Goal: Information Seeking & Learning: Learn about a topic

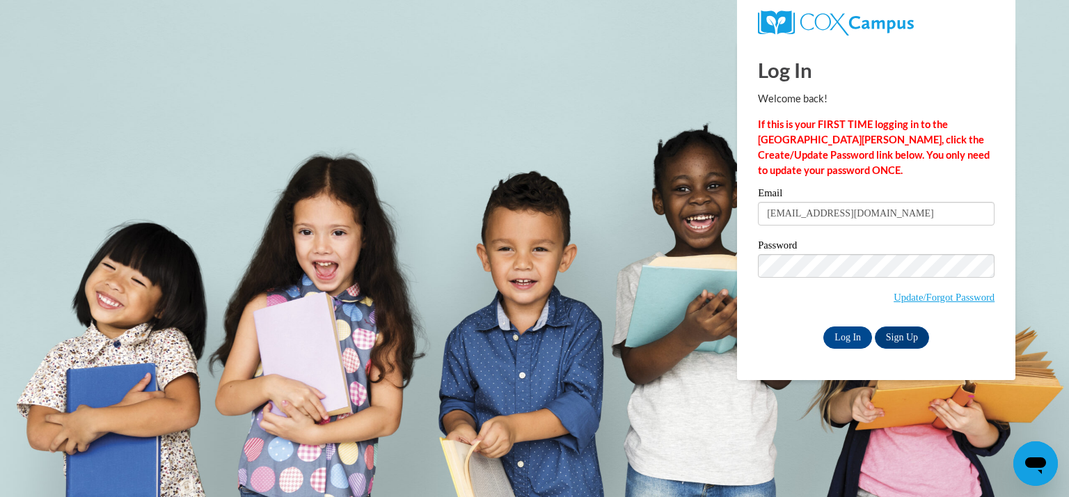
type input "[EMAIL_ADDRESS][DOMAIN_NAME]"
click at [824, 327] on input "Log In" at bounding box center [848, 338] width 49 height 22
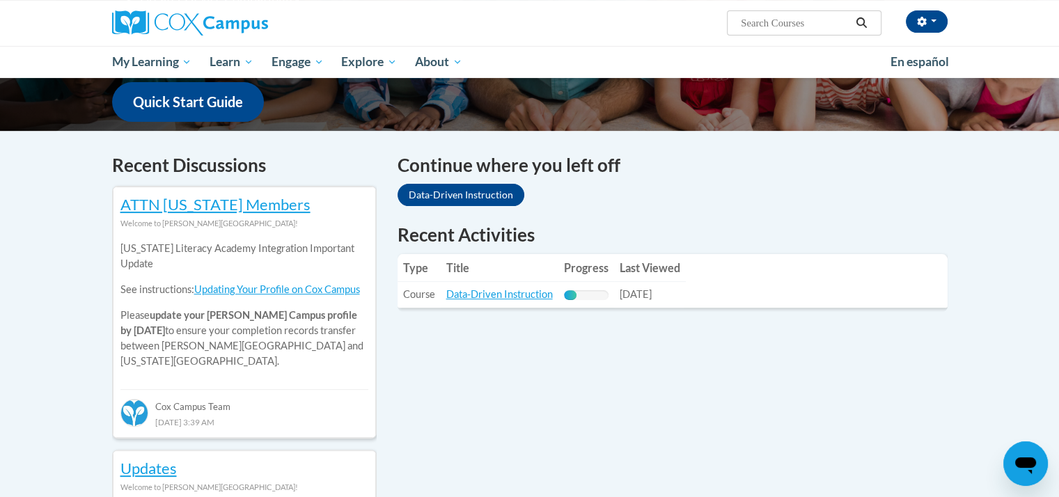
scroll to position [359, 0]
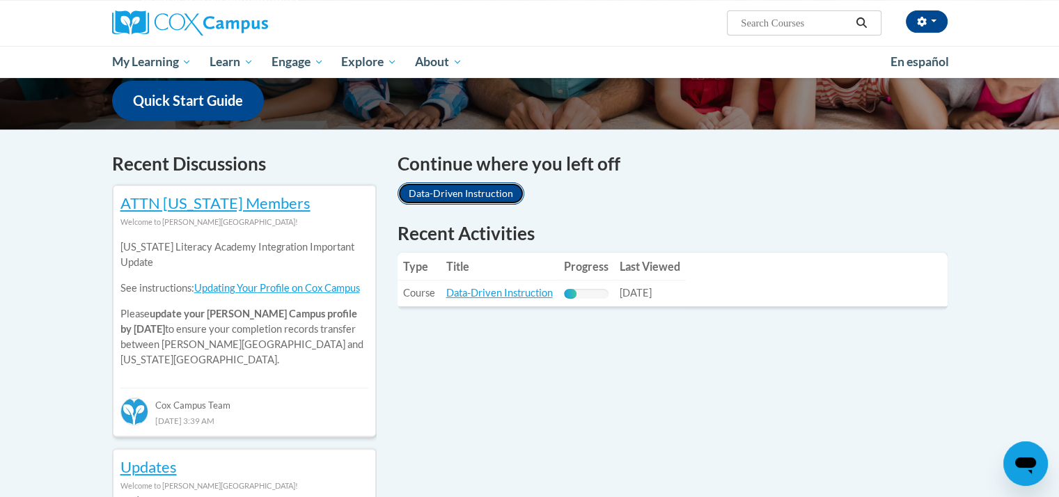
click at [474, 200] on link "Data-Driven Instruction" at bounding box center [461, 193] width 127 height 22
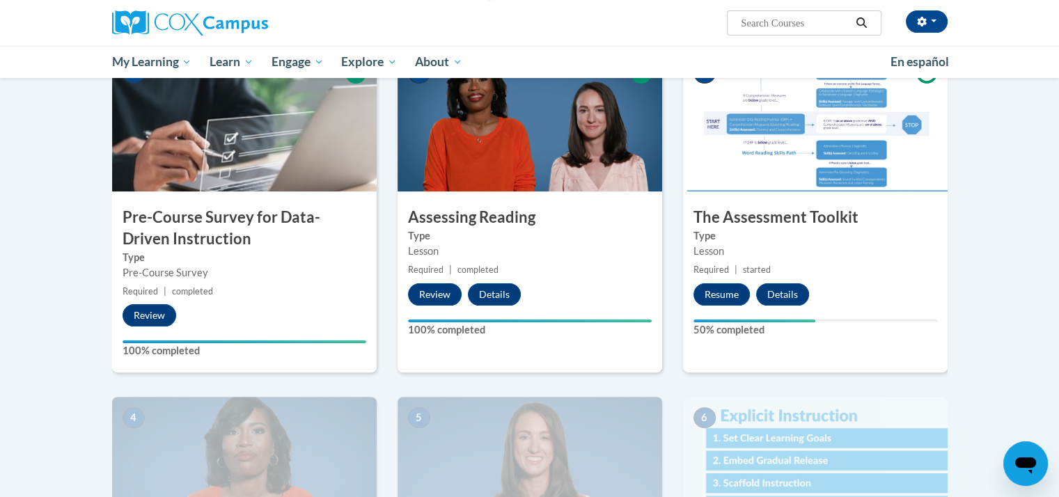
scroll to position [621, 0]
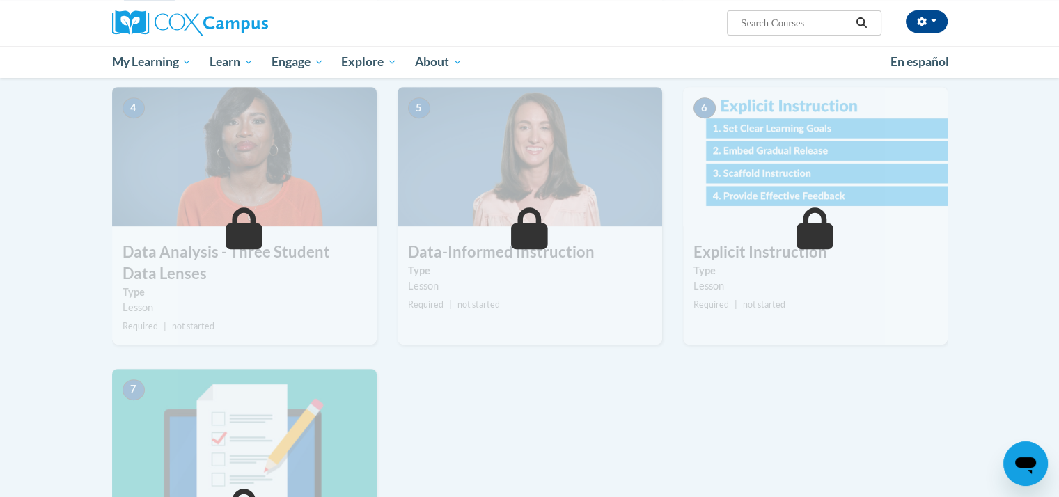
click at [230, 196] on img at bounding box center [244, 156] width 265 height 139
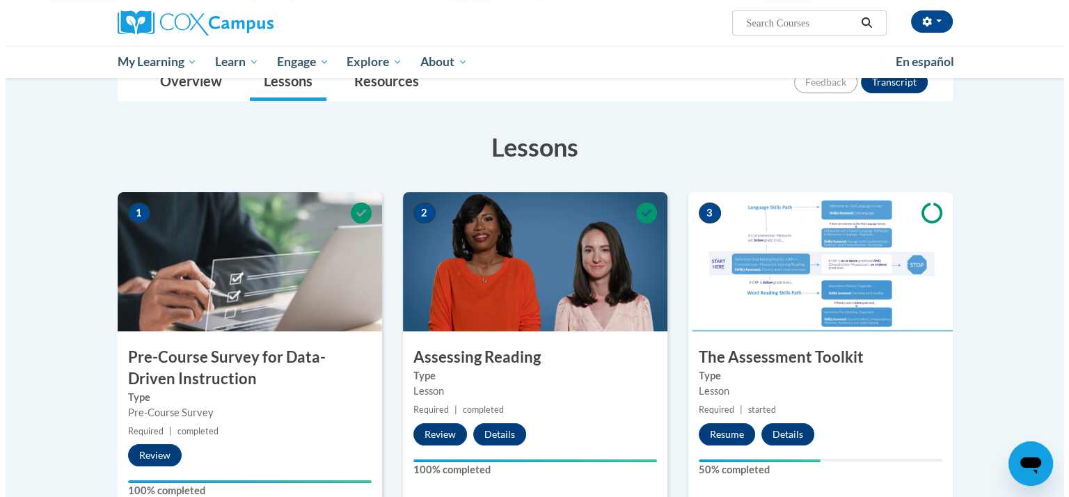
scroll to position [170, 0]
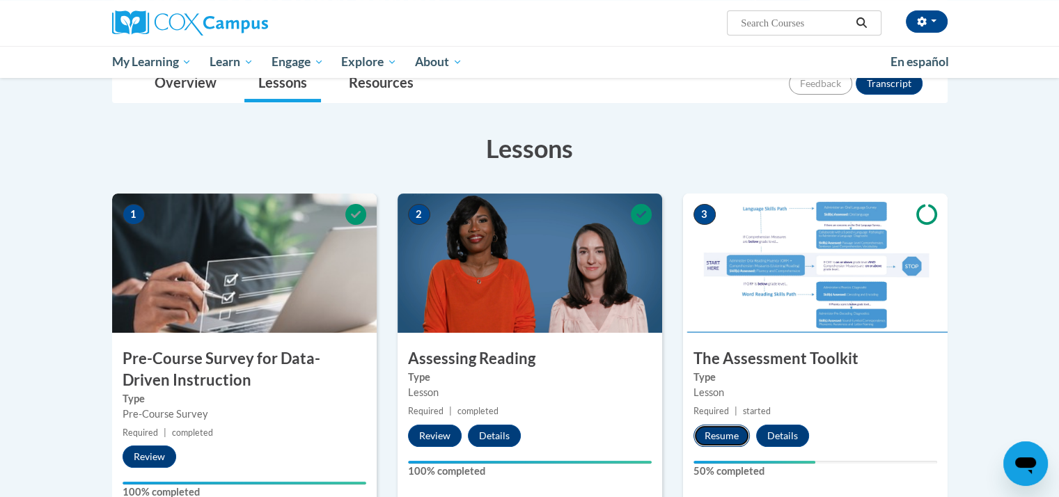
click at [728, 436] on button "Resume" at bounding box center [721, 436] width 56 height 22
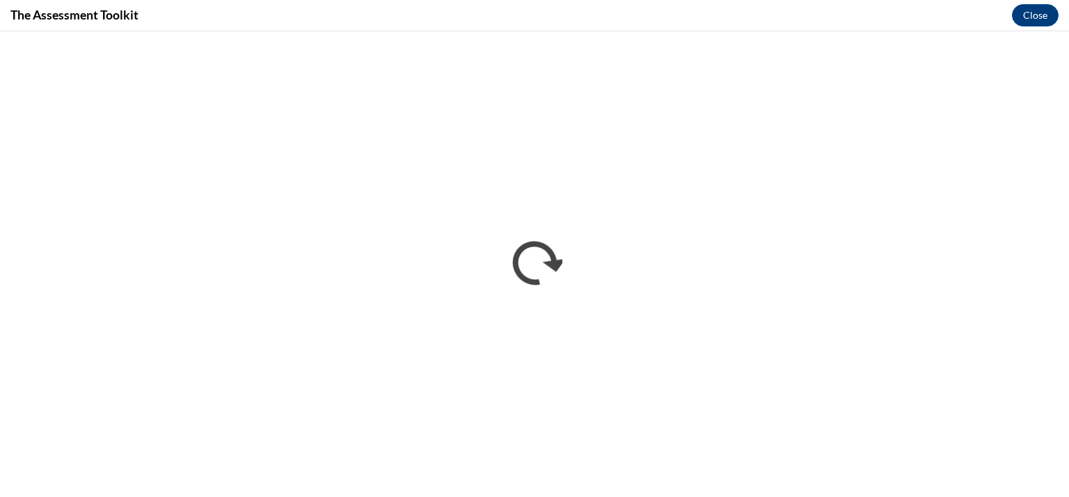
scroll to position [0, 0]
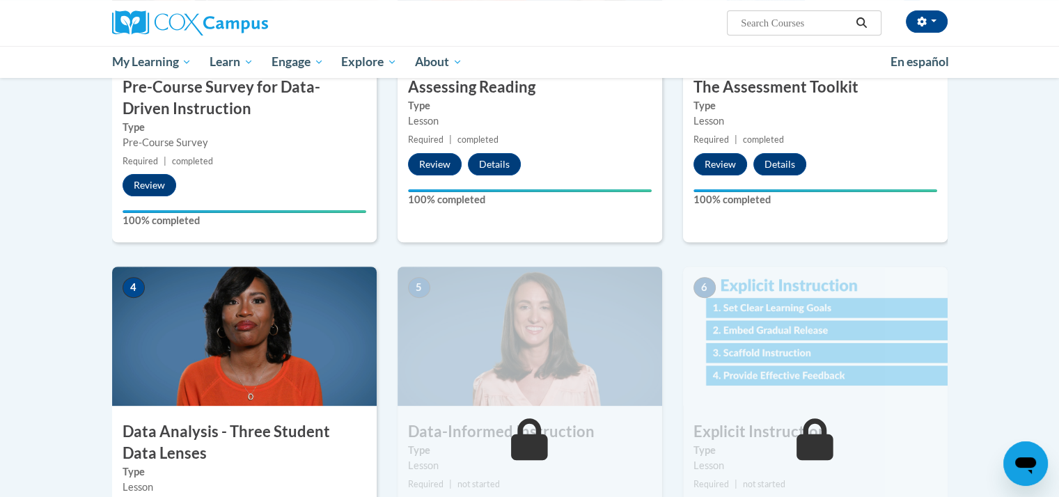
scroll to position [442, 0]
click at [249, 332] on img at bounding box center [244, 335] width 265 height 139
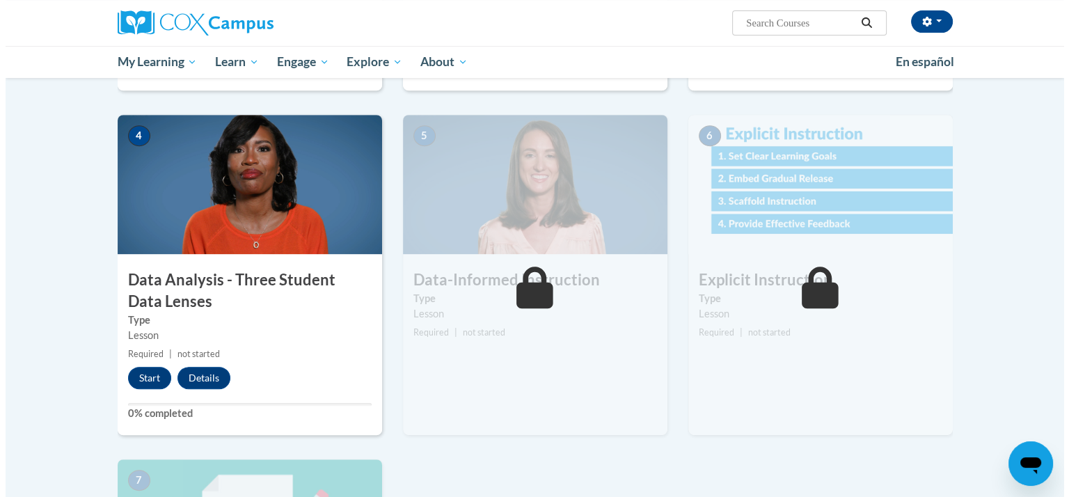
scroll to position [597, 0]
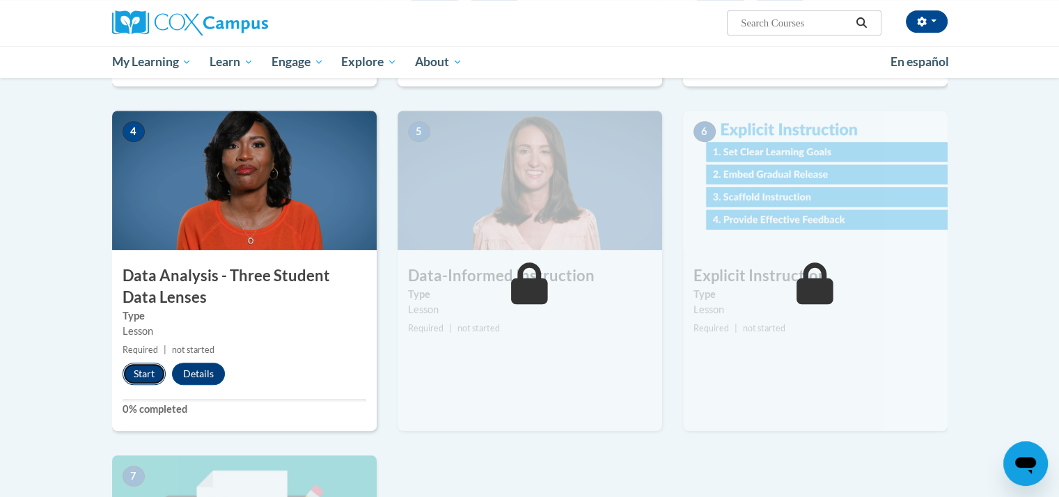
click at [134, 379] on button "Start" at bounding box center [144, 374] width 43 height 22
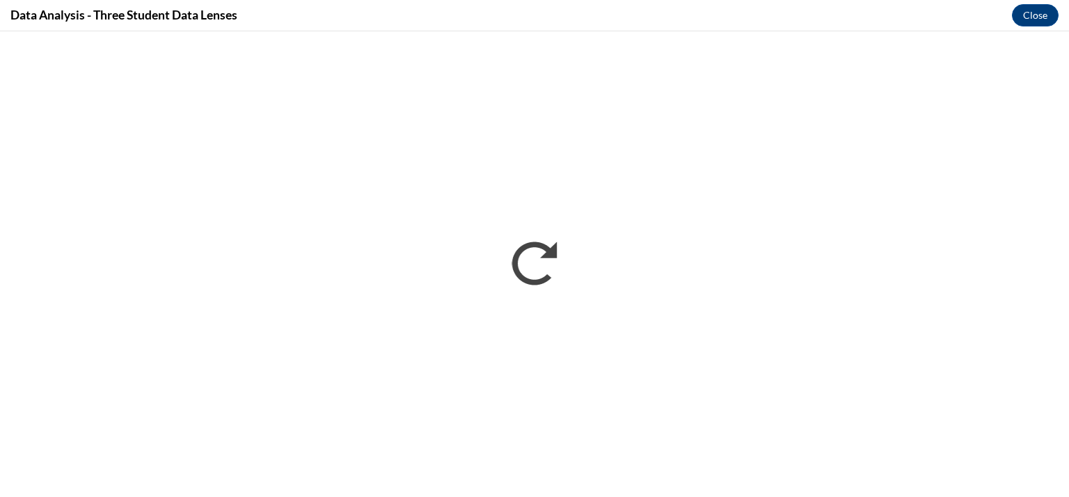
scroll to position [0, 0]
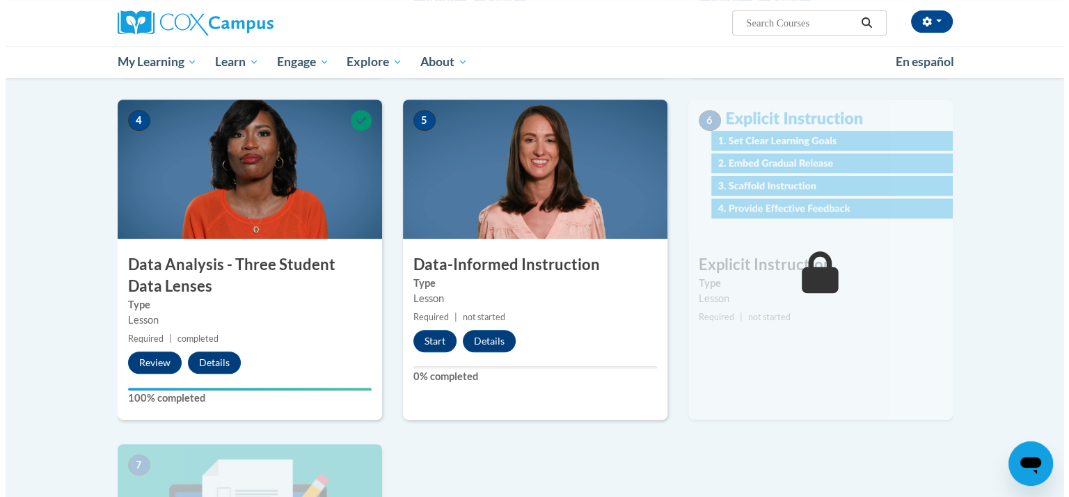
scroll to position [610, 0]
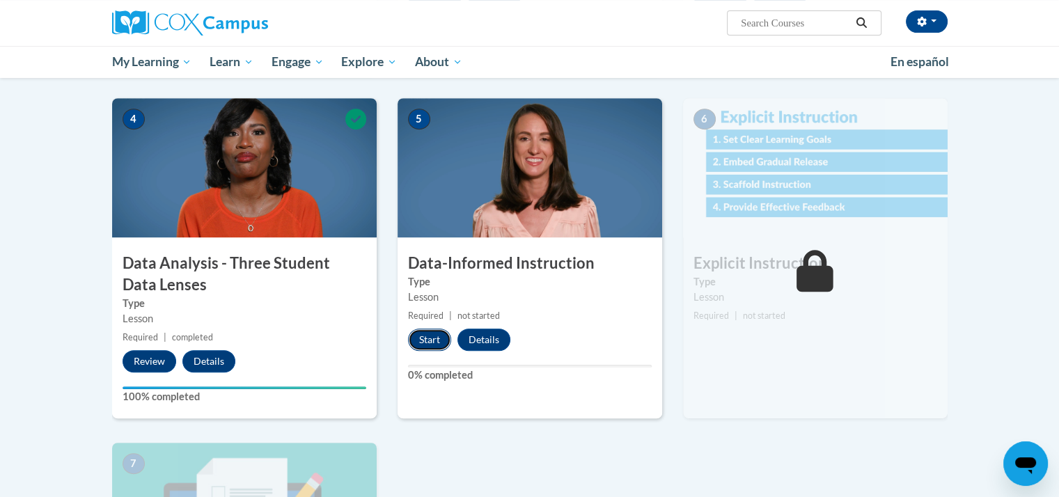
click at [434, 345] on button "Start" at bounding box center [429, 340] width 43 height 22
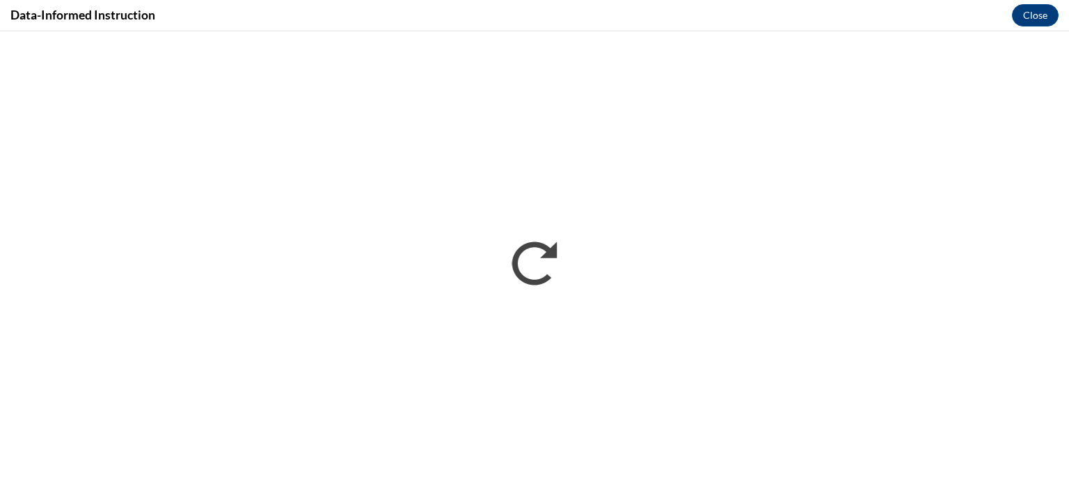
scroll to position [0, 0]
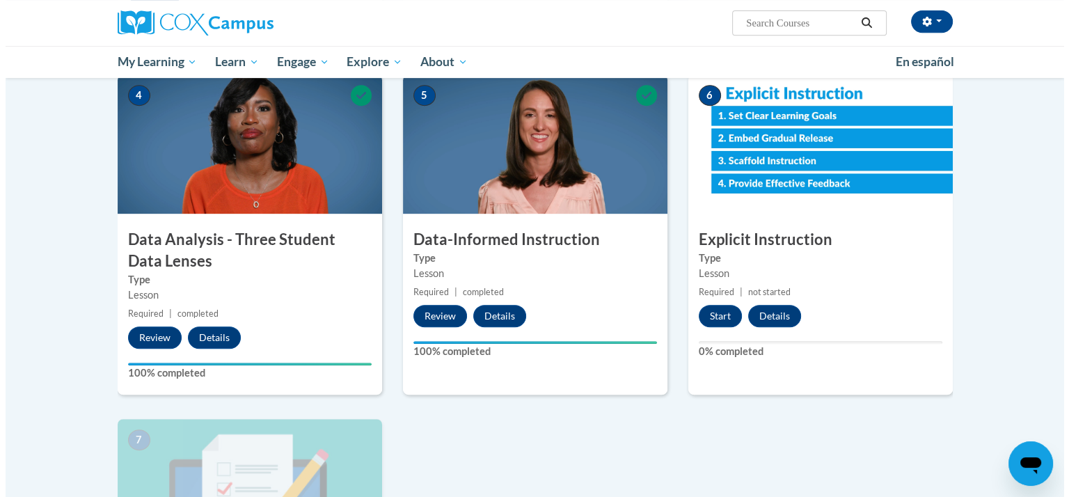
scroll to position [618, 0]
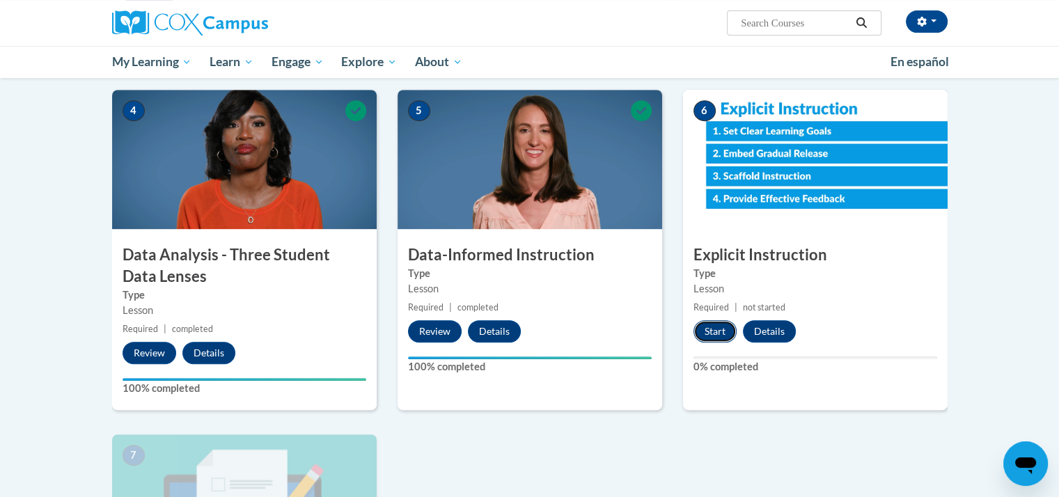
click at [710, 328] on button "Start" at bounding box center [714, 331] width 43 height 22
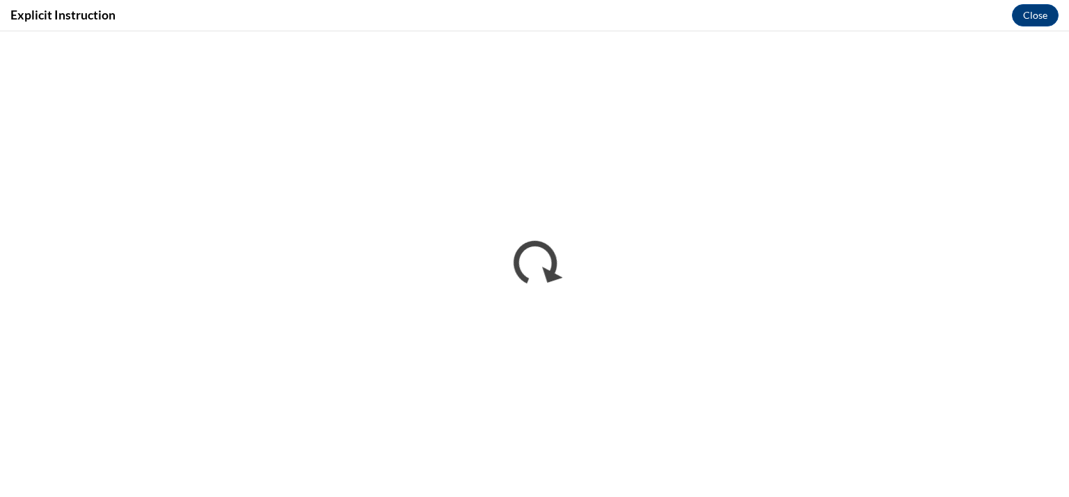
scroll to position [0, 0]
